Goal: Transaction & Acquisition: Purchase product/service

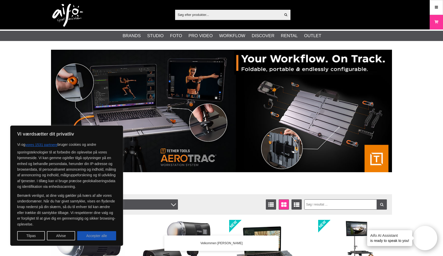
click at [95, 235] on button "Accepter alle" at bounding box center [96, 235] width 39 height 9
checkbox input "true"
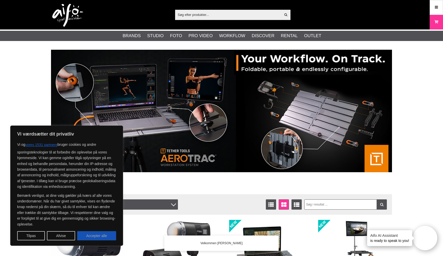
checkbox input "true"
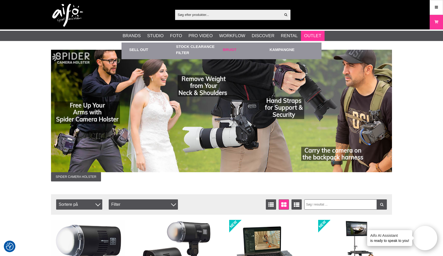
click at [229, 49] on link "Brugt" at bounding box center [245, 50] width 44 height 14
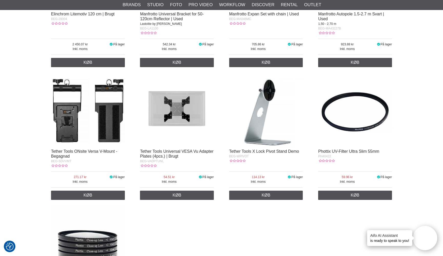
scroll to position [830, 0]
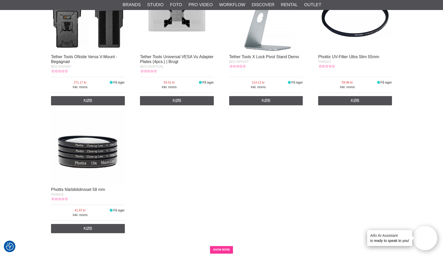
click at [223, 248] on link "SHOW MORE" at bounding box center [221, 250] width 23 height 8
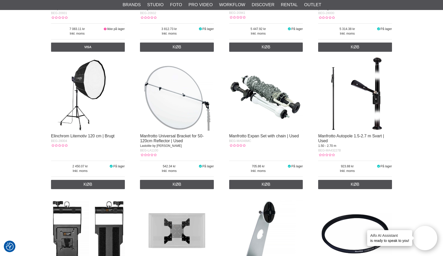
scroll to position [594, 0]
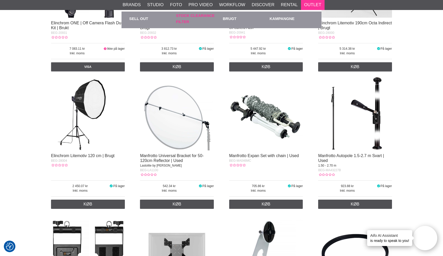
click at [196, 14] on link "Stock Clearance Filter" at bounding box center [198, 19] width 44 height 14
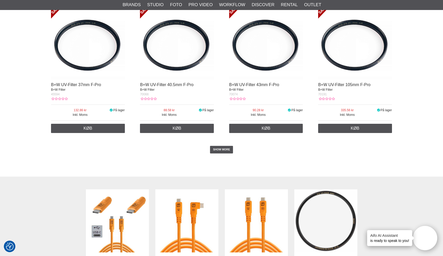
scroll to position [949, 0]
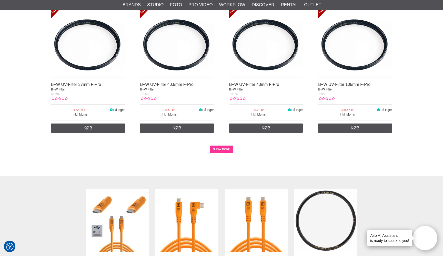
click at [218, 149] on link "SHOW MORE" at bounding box center [221, 150] width 23 height 8
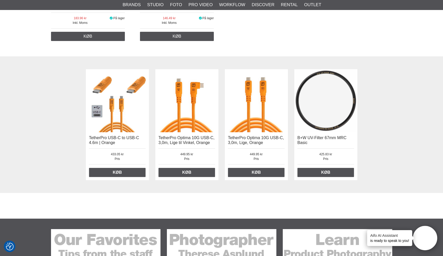
scroll to position [1491, 0]
